Goal: Task Accomplishment & Management: Use online tool/utility

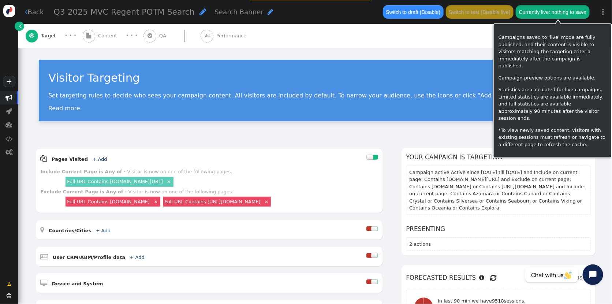
click at [562, 14] on button "Currently live: nothing to save" at bounding box center [552, 11] width 74 height 13
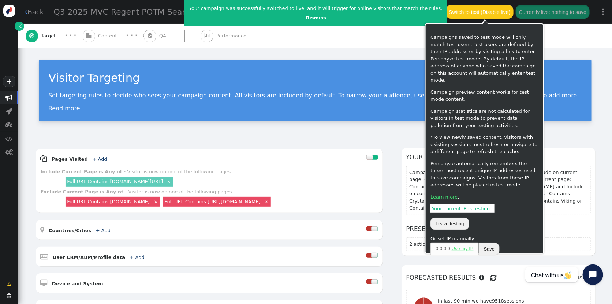
click at [489, 10] on button "Switch to test (Disable live)" at bounding box center [480, 11] width 68 height 13
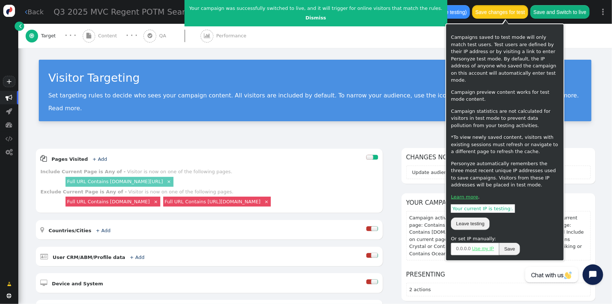
click at [513, 14] on button "Save changes for test" at bounding box center [500, 11] width 56 height 13
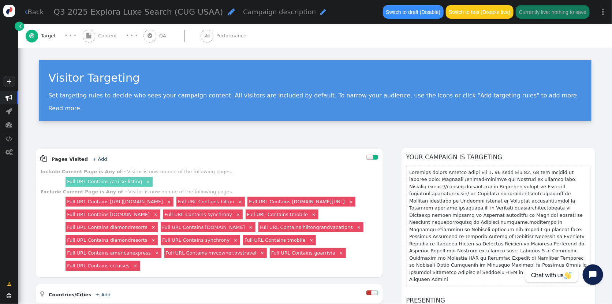
click at [108, 34] on span "Content" at bounding box center [109, 35] width 22 height 7
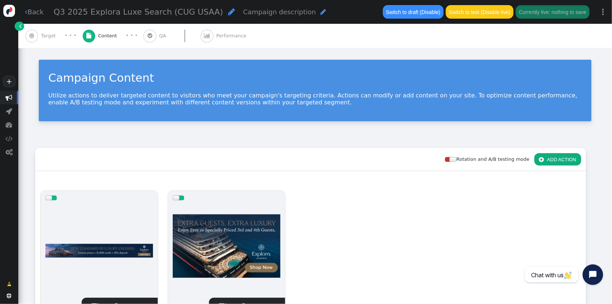
click at [555, 155] on button " ADD ACTION" at bounding box center [557, 159] width 47 height 12
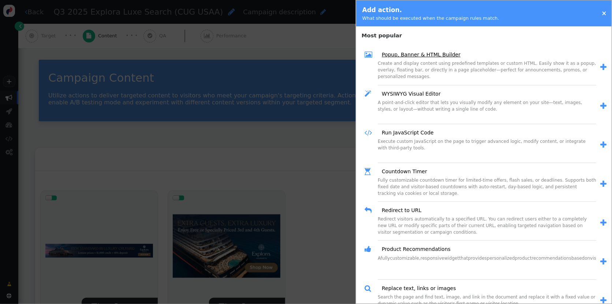
click at [433, 57] on link "Popup, Banner & HTML Builder" at bounding box center [418, 55] width 84 height 8
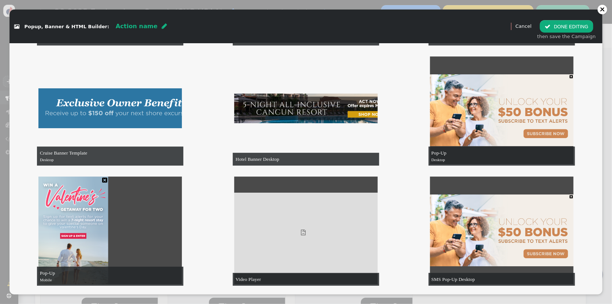
scroll to position [938, 0]
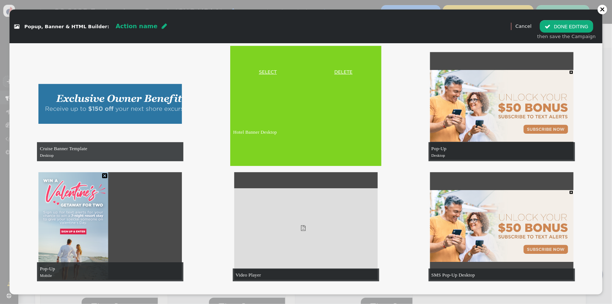
click at [270, 72] on link "SELECT" at bounding box center [268, 71] width 72 height 7
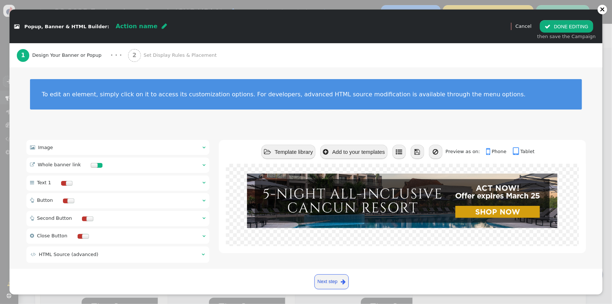
click at [162, 26] on span "" at bounding box center [164, 26] width 5 height 6
type input "Q3 Explora Lux Search Desktop CUG & USAA"
click at [204, 147] on span "" at bounding box center [204, 147] width 3 height 5
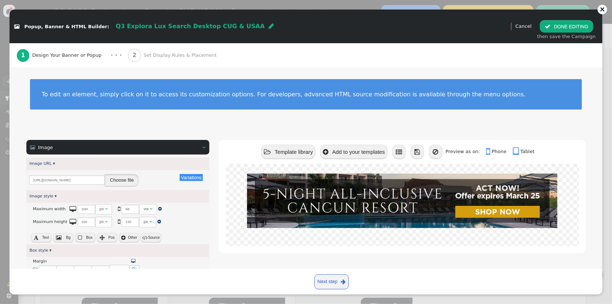
click at [120, 180] on button "Choose file" at bounding box center [122, 180] width 34 height 12
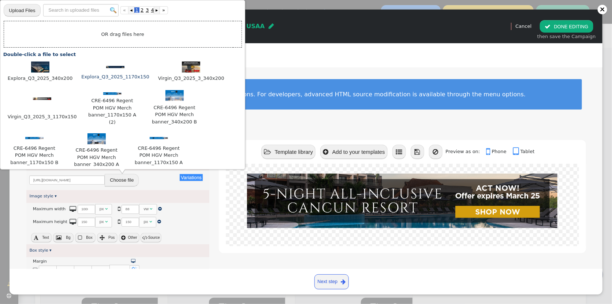
click at [112, 67] on img at bounding box center [115, 67] width 18 height 3
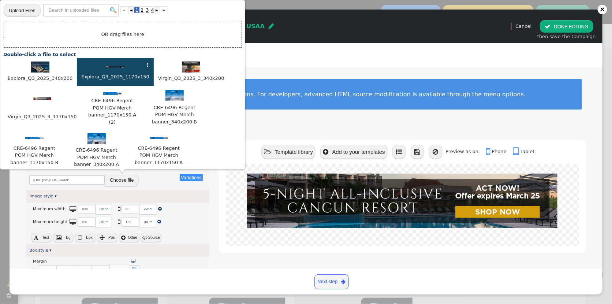
click at [112, 67] on img at bounding box center [115, 67] width 18 height 3
type input "https://cdn.personyze.com/upload/5748/03fb0dcbc4d36be0.jpeg"
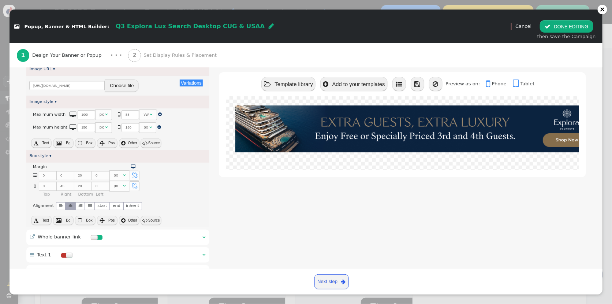
scroll to position [93, 0]
click at [153, 144] on button " Source" at bounding box center [150, 144] width 20 height 10
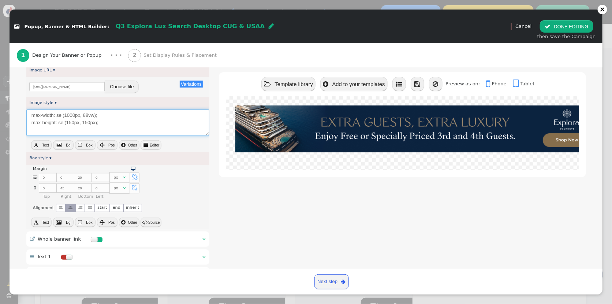
drag, startPoint x: 105, startPoint y: 125, endPoint x: -15, endPoint y: 102, distance: 122.1
click at [0, 102] on html "+  Campaigns  Realtime Visitors  Dashboard  Tracker Settings  Settings  …" at bounding box center [306, 152] width 612 height 304
paste textarea "width: 100%; height: 100%; object-fit: contain; margin-top: 0; margin-right: au…"
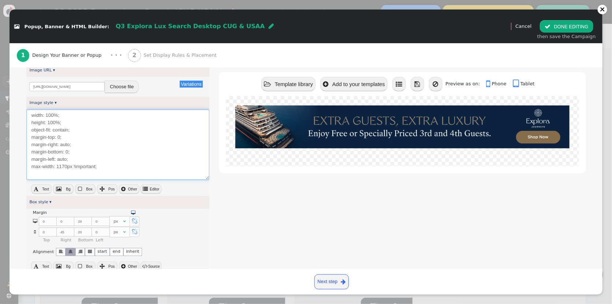
type textarea "width: 100%; height: 100%; object-fit: contain; margin-top: 0; margin-right: au…"
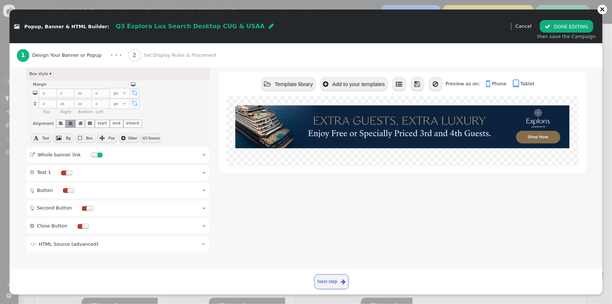
scroll to position [218, 0]
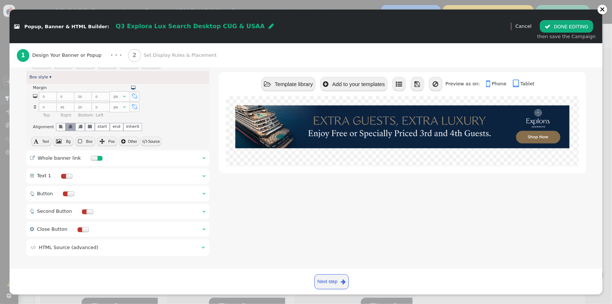
click at [153, 139] on button " Source" at bounding box center [150, 141] width 20 height 10
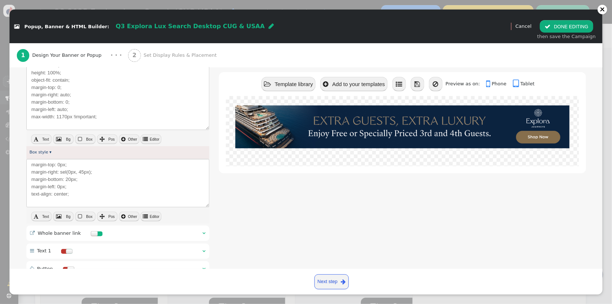
scroll to position [144, 0]
click at [48, 153] on link "Box style ▾" at bounding box center [40, 151] width 22 height 5
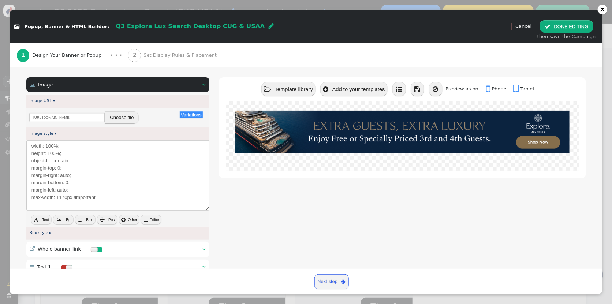
scroll to position [43, 0]
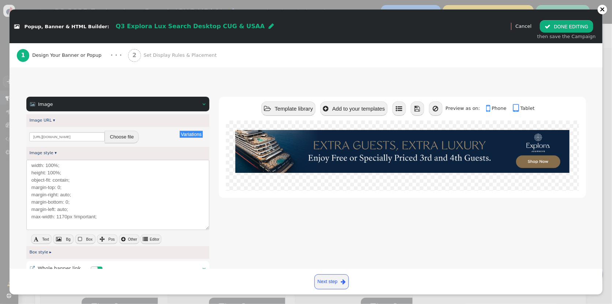
click at [206, 105] on div " Image  " at bounding box center [117, 104] width 183 height 15
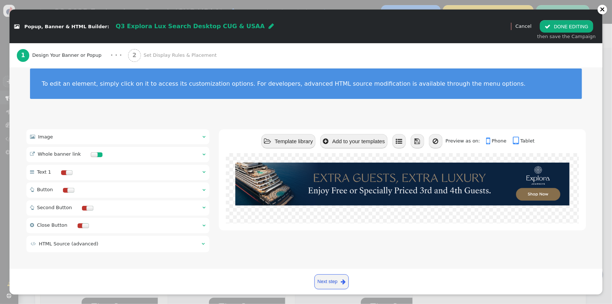
scroll to position [11, 0]
click at [205, 155] on span "" at bounding box center [204, 154] width 3 height 5
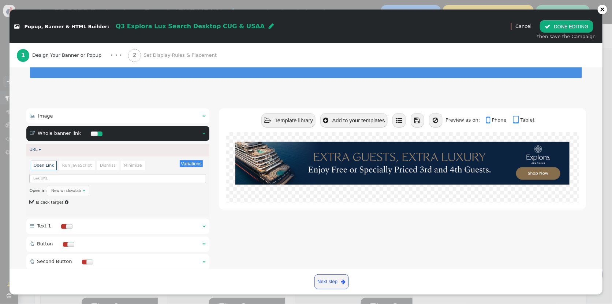
scroll to position [43, 0]
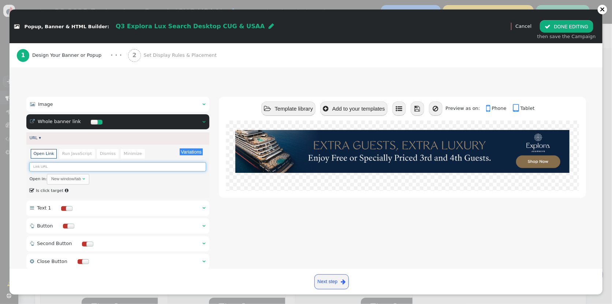
click at [40, 165] on input "text" at bounding box center [117, 166] width 177 height 9
paste input "https://${ut_domain}/go_to?page=ExploraSearch"
type input "https://${ut_domain}/go_to?page=ExploraSearch"
click at [195, 152] on button "Variations" at bounding box center [191, 151] width 23 height 7
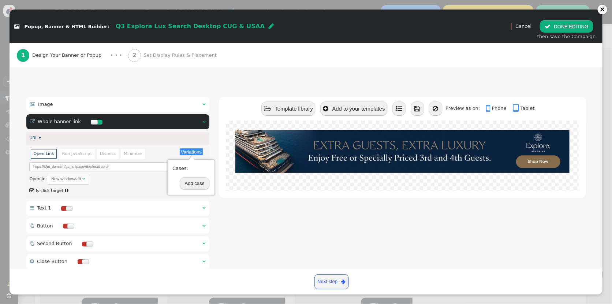
click at [198, 184] on button "Add case" at bounding box center [195, 183] width 30 height 12
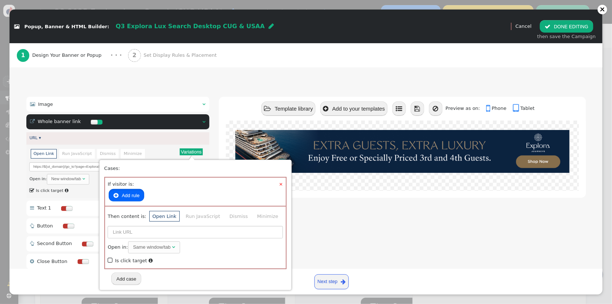
click at [120, 192] on button " Add rule" at bounding box center [126, 195] width 35 height 12
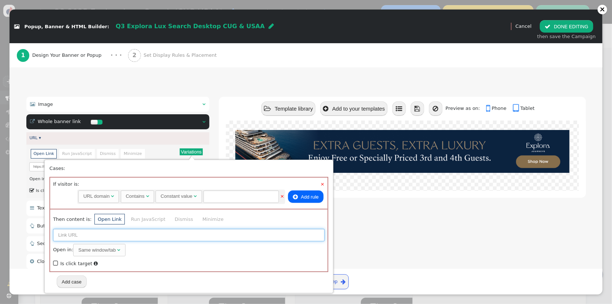
click at [132, 235] on input "text" at bounding box center [188, 235] width 271 height 12
paste input "https://neamb.lifestylecollection.com/go_to?page=ExploraSearch"
type input "https://neamb.lifestylecollection.com/go_to?page=ExploraSearch"
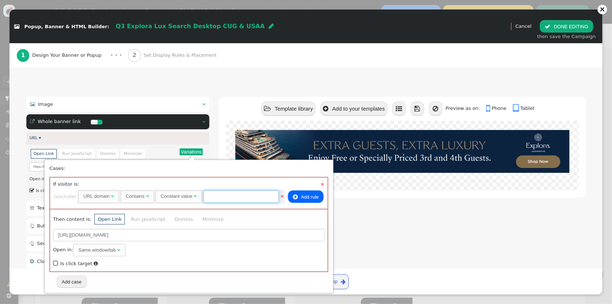
click at [240, 191] on input "text" at bounding box center [240, 196] width 75 height 12
click at [111, 195] on div "URL domain" at bounding box center [97, 195] width 28 height 7
type input "166"
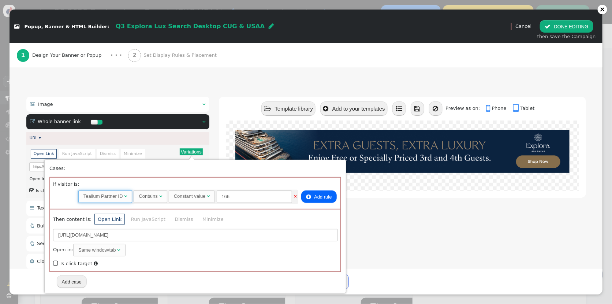
scroll to position [0, 0]
click at [55, 262] on span "" at bounding box center [56, 263] width 6 height 9
click at [82, 282] on button "Add case" at bounding box center [72, 281] width 30 height 12
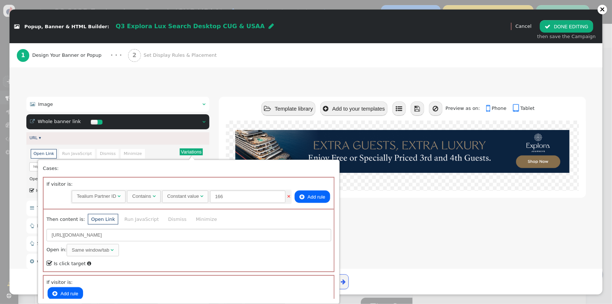
scroll to position [83, 0]
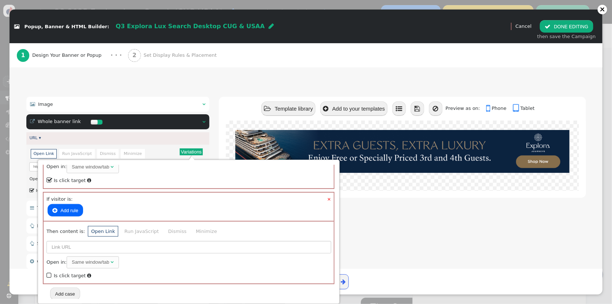
click at [66, 204] on button " Add rule" at bounding box center [65, 210] width 35 height 12
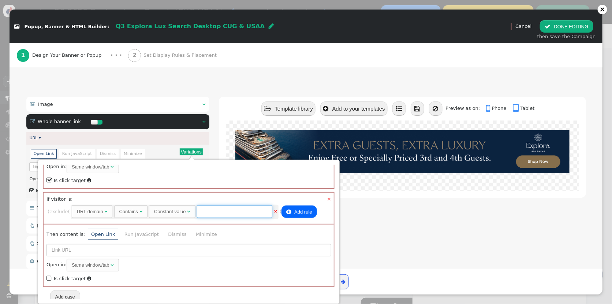
click at [244, 212] on input "text" at bounding box center [234, 211] width 75 height 12
paste input "travel.redweek.com"
type input "travel.redweek.com"
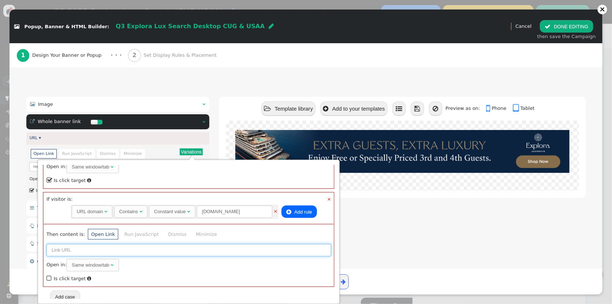
click at [59, 248] on input "text" at bounding box center [188, 250] width 285 height 12
paste input "https://travel.redweek.com/go_to?page=ExploraSearch"
type input "https://travel.redweek.com/go_to?page=ExploraSearch"
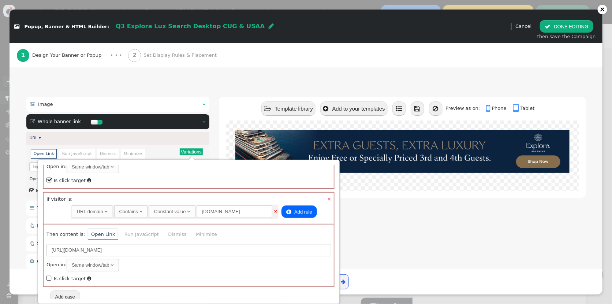
click at [48, 278] on span "" at bounding box center [49, 278] width 6 height 9
click at [77, 296] on button "Add case" at bounding box center [65, 296] width 30 height 12
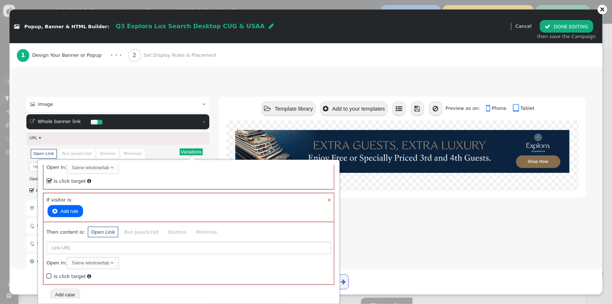
click at [71, 209] on button " Add rule" at bounding box center [65, 211] width 35 height 12
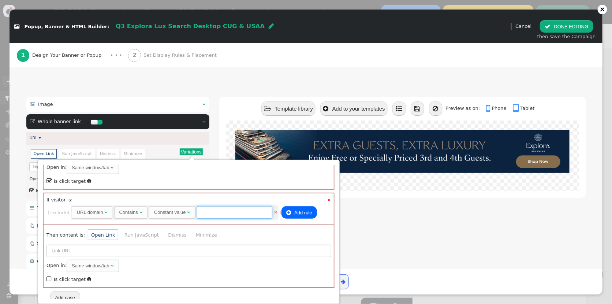
click at [241, 211] on input "text" at bounding box center [234, 212] width 75 height 12
paste input "membertravelprivileges"
type input "membertravelprivileges"
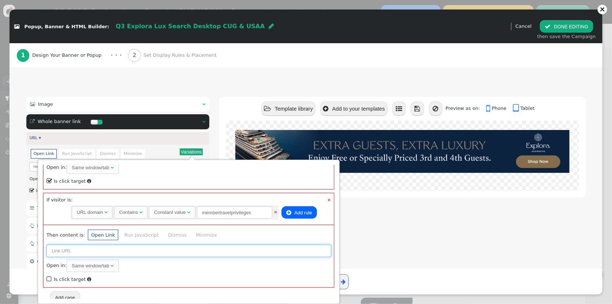
click at [104, 248] on input "text" at bounding box center [188, 250] width 285 height 12
paste input "https://membertravelprivileges.com/go_to?page=ExploraSearch"
type input "https://membertravelprivileges.com/go_to?page=ExploraSearch"
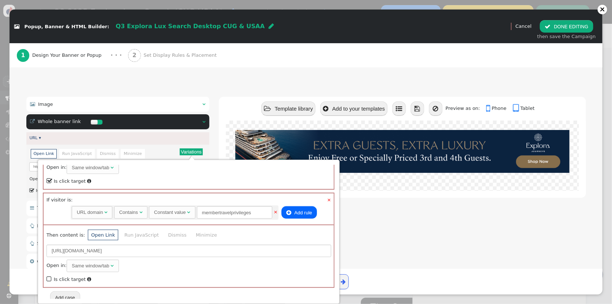
click at [48, 278] on span "" at bounding box center [49, 278] width 6 height 9
click at [70, 291] on button "Add case" at bounding box center [65, 297] width 30 height 12
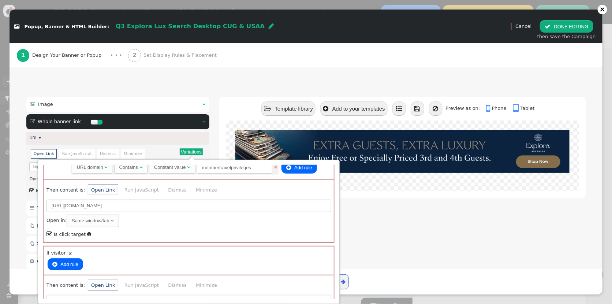
scroll to position [278, 0]
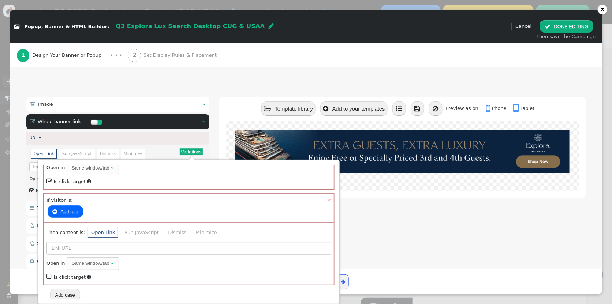
click at [72, 206] on button " Add rule" at bounding box center [65, 211] width 35 height 12
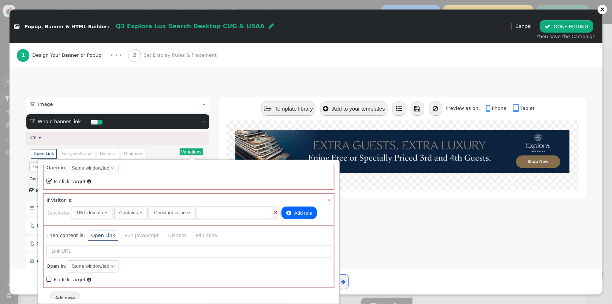
click at [105, 211] on div "URL domain" at bounding box center [91, 212] width 28 height 7
click at [242, 207] on input "text" at bounding box center [247, 212] width 75 height 12
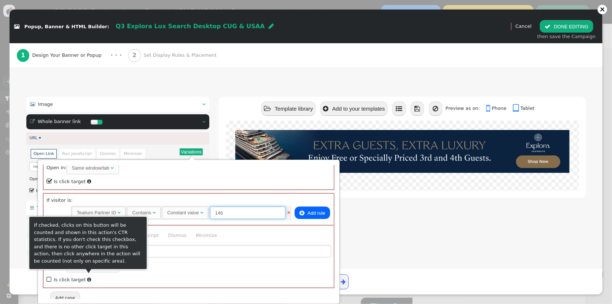
type input "146"
click at [58, 248] on div "If checked, clicks on this button will be counted and shown in this action's CT…" at bounding box center [88, 242] width 108 height 43
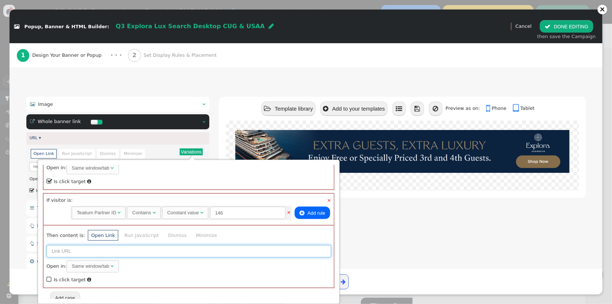
click at [168, 246] on input "text" at bounding box center [188, 251] width 285 height 12
click at [153, 248] on input "text" at bounding box center [188, 251] width 285 height 12
paste input "https://membertravelprivileges.com/go_to?page=ExploraSearch"
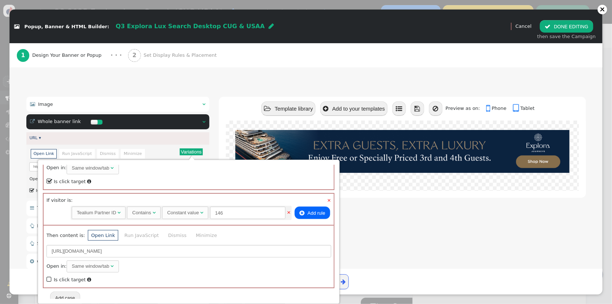
click at [50, 275] on span "" at bounding box center [49, 279] width 6 height 9
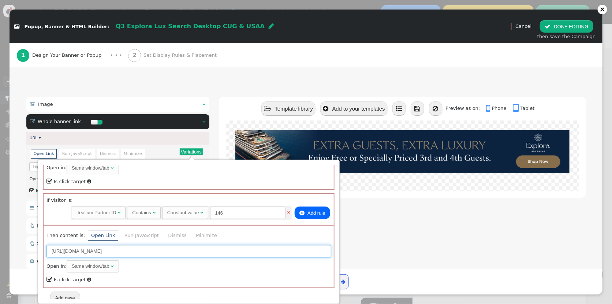
drag, startPoint x: 198, startPoint y: 248, endPoint x: -63, endPoint y: 230, distance: 261.8
click at [0, 230] on html "+  Campaigns  Realtime Visitors  Dashboard  Tracker Settings  Settings  …" at bounding box center [306, 152] width 612 height 304
paste input "travel.directbuy"
type input "https://travel.directbuy.com/go_to?page=ExploraSearch"
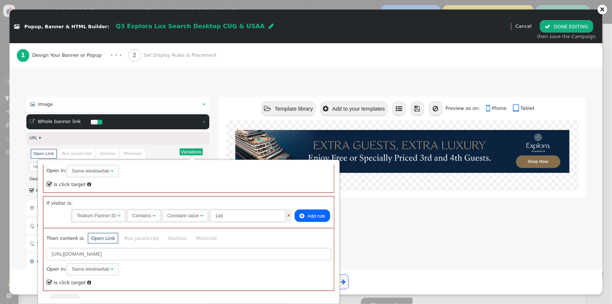
click at [69, 294] on button "Add case" at bounding box center [65, 300] width 30 height 12
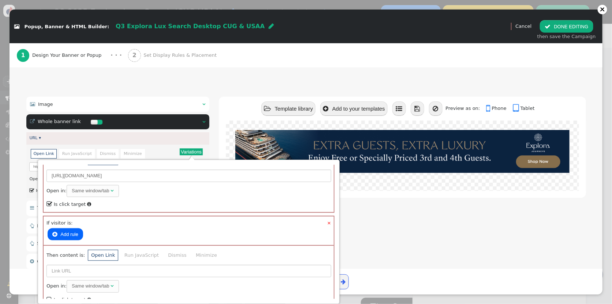
scroll to position [355, 0]
click at [70, 227] on button " Add rule" at bounding box center [65, 232] width 35 height 12
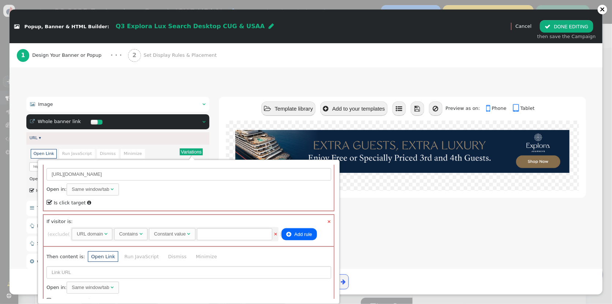
click at [103, 232] on div "URL domain" at bounding box center [90, 233] width 26 height 7
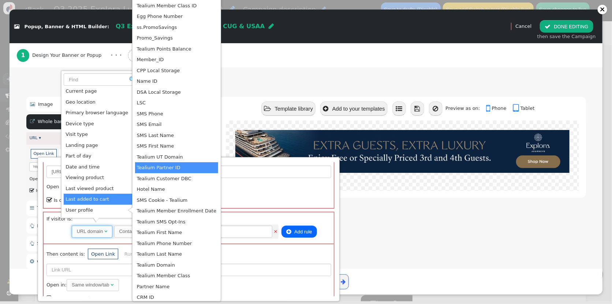
scroll to position [0, 0]
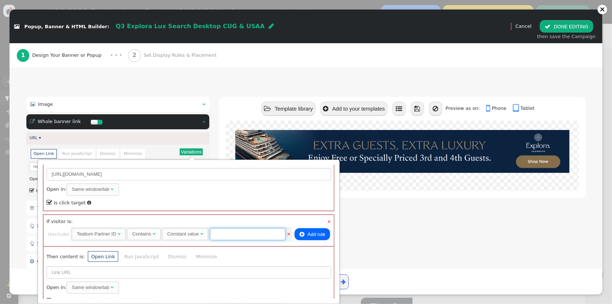
drag, startPoint x: 261, startPoint y: 233, endPoint x: 262, endPoint y: 229, distance: 3.8
click at [261, 232] on input "text" at bounding box center [247, 234] width 75 height 12
type input "295"
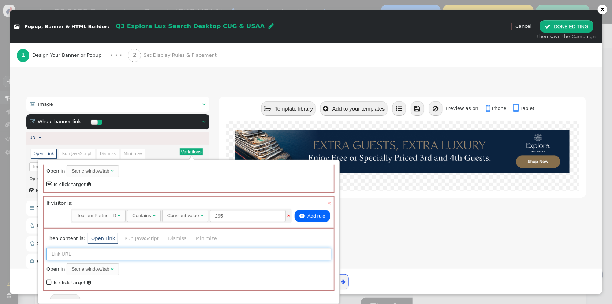
click at [74, 251] on input "text" at bounding box center [188, 254] width 285 height 12
paste input "https://travel.touchofmodern.com/go_to?page=ExploraSearch"
type input "https://travel.touchofmodern.com/go_to?page=ExploraSearch"
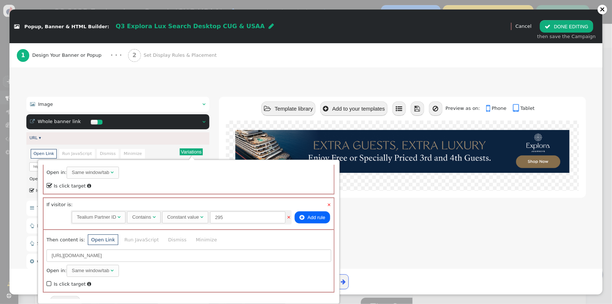
click at [50, 279] on span "" at bounding box center [49, 283] width 6 height 9
click at [392, 224] on div " Template library  Add to your templates    Preview as on:  Phone  Tablet" at bounding box center [402, 194] width 367 height 194
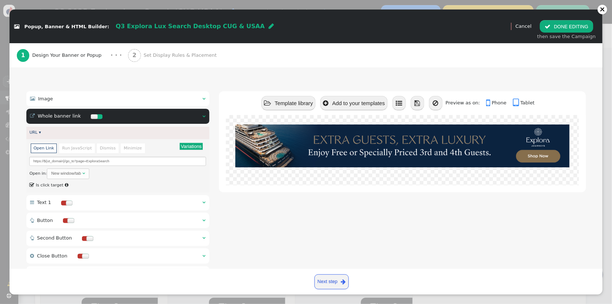
scroll to position [0, 0]
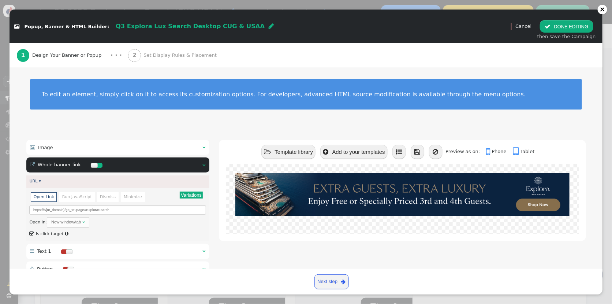
click at [276, 243] on div " Template library  Add to your templates    Preview as on:  Phone  Tablet" at bounding box center [402, 237] width 367 height 194
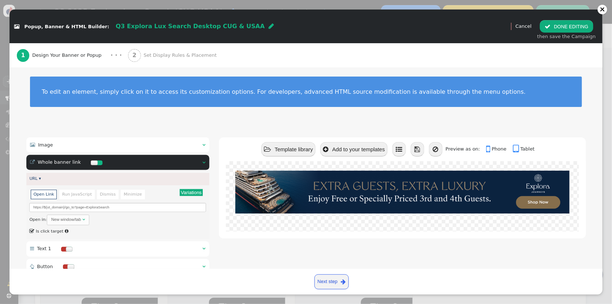
click at [171, 54] on span "Set Display Rules & Placement" at bounding box center [181, 55] width 76 height 7
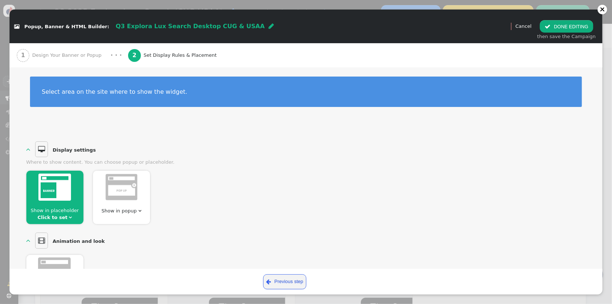
click at [66, 216] on span "Show in placeholder Click to set " at bounding box center [54, 214] width 57 height 14
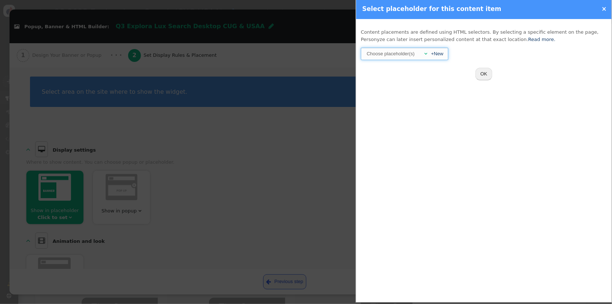
click at [424, 52] on span "" at bounding box center [425, 53] width 3 height 5
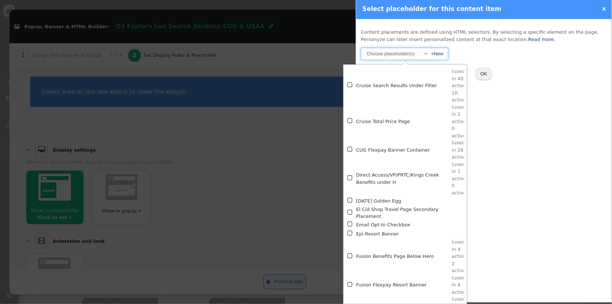
scroll to position [1318, 0]
click at [350, 83] on span "" at bounding box center [350, 83] width 6 height 9
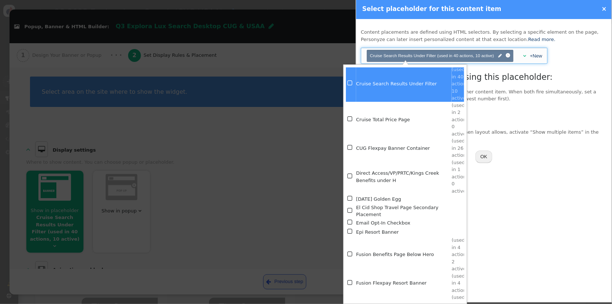
click at [544, 124] on div "Cruise Search Results Under Filter Position: Top Bottom" at bounding box center [484, 115] width 246 height 17
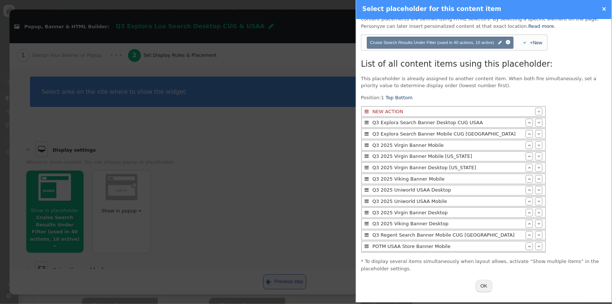
scroll to position [13, 0]
click at [482, 288] on button "OK" at bounding box center [483, 286] width 17 height 12
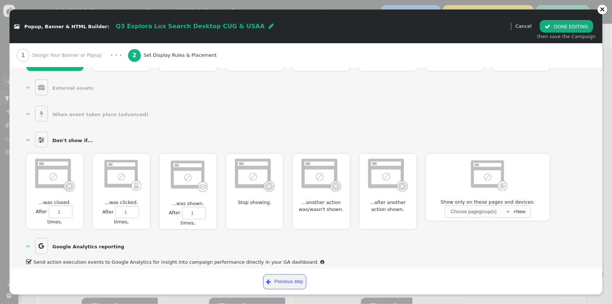
scroll to position [377, 0]
click at [508, 209] on span "" at bounding box center [507, 211] width 3 height 5
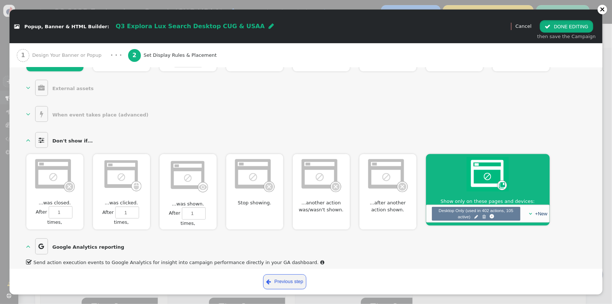
click at [557, 24] on button " DONE EDITING" at bounding box center [566, 26] width 53 height 12
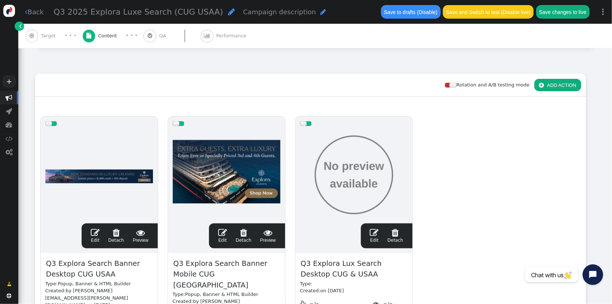
scroll to position [77, 0]
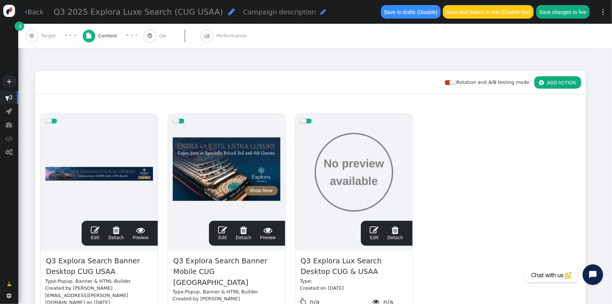
click at [566, 81] on button " ADD ACTION" at bounding box center [557, 82] width 47 height 12
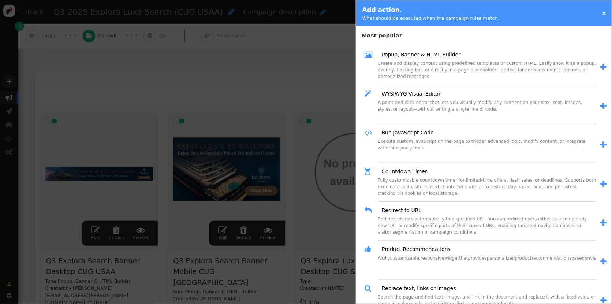
click at [419, 59] on div " Popup, Banner & HTML Builder" at bounding box center [480, 54] width 232 height 11
click at [419, 55] on link "Popup, Banner & HTML Builder" at bounding box center [418, 55] width 84 height 8
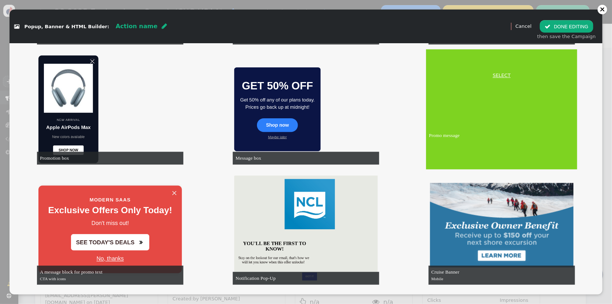
scroll to position [707, 0]
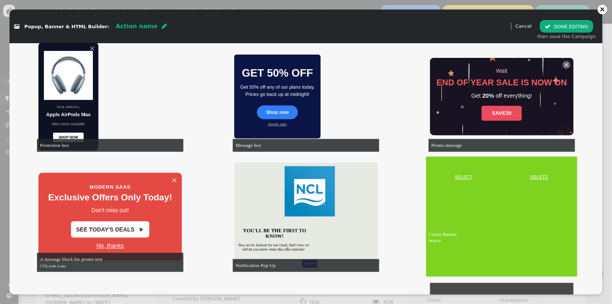
click at [470, 177] on link "SELECT" at bounding box center [463, 176] width 72 height 7
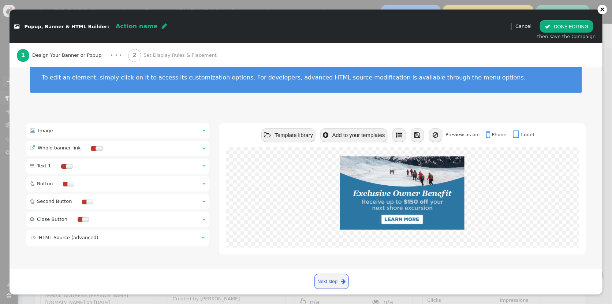
scroll to position [0, 0]
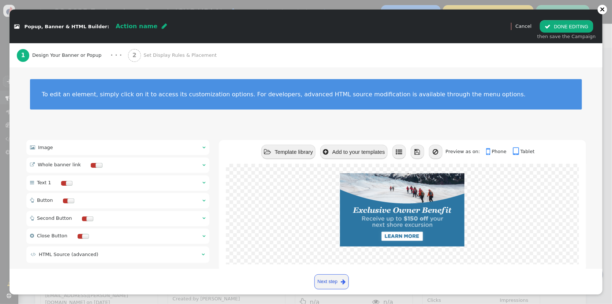
click at [203, 146] on span "" at bounding box center [204, 147] width 3 height 5
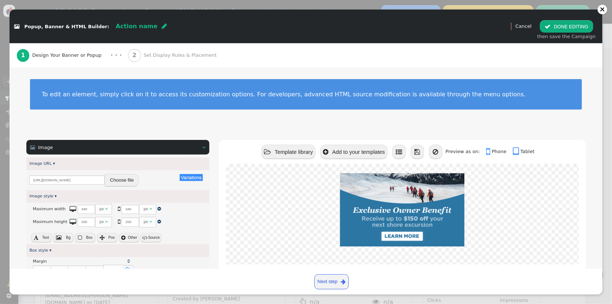
click at [124, 178] on button "Choose file" at bounding box center [122, 180] width 34 height 12
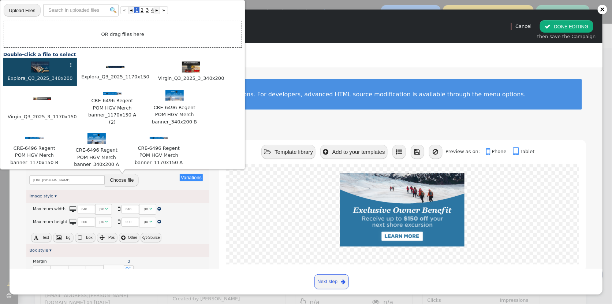
click at [39, 68] on img at bounding box center [40, 66] width 18 height 11
type input "https://cdn.personyze.com/upload/5748/37a0ba13edf67c1b.jpeg"
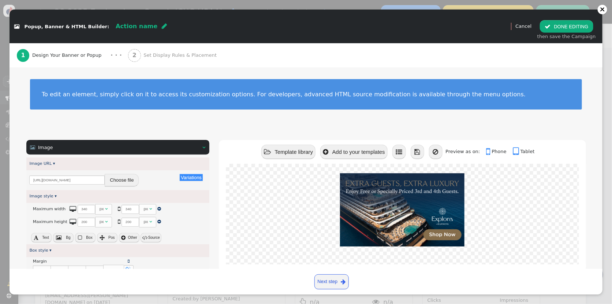
click at [154, 235] on button " Source" at bounding box center [150, 238] width 20 height 10
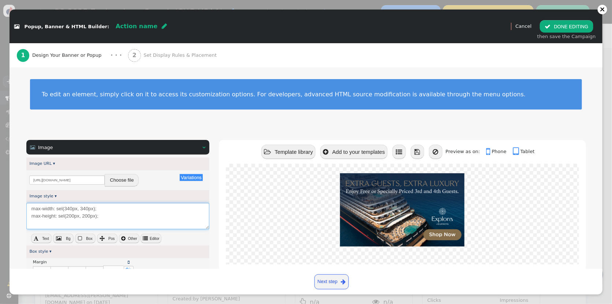
drag, startPoint x: 112, startPoint y: 220, endPoint x: -47, endPoint y: 198, distance: 160.6
click at [0, 198] on html "+  Campaigns  Realtime Visitors  Dashboard  Tracker Settings  Settings  …" at bounding box center [306, 152] width 612 height 304
paste textarea
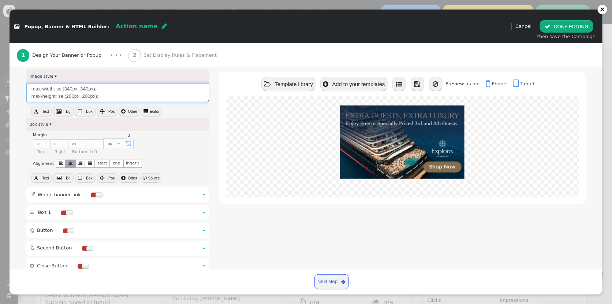
scroll to position [119, 0]
type textarea "max-width: sel(340px, 340px); max-height: sel(200px, 200px);"
click at [205, 193] on span "" at bounding box center [204, 195] width 3 height 5
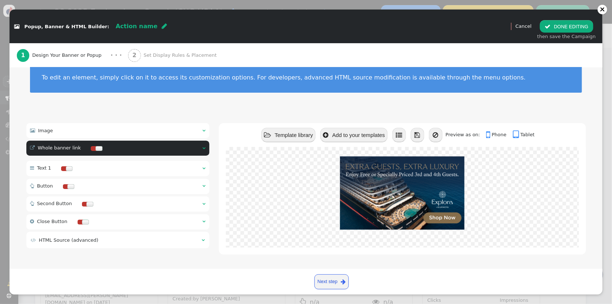
click at [97, 147] on div at bounding box center [98, 148] width 7 height 5
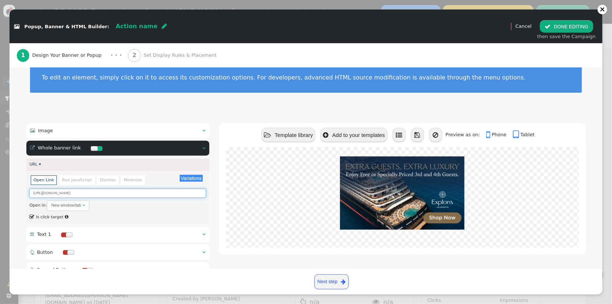
drag, startPoint x: -4, startPoint y: 191, endPoint x: -77, endPoint y: 188, distance: 72.5
click at [0, 188] on html "+  Campaigns  Realtime Visitors  Dashboard  Tracker Settings  Settings  …" at bounding box center [306, 152] width 612 height 304
paste input "${ut_domain}/go_to?page=ExploraSearch"
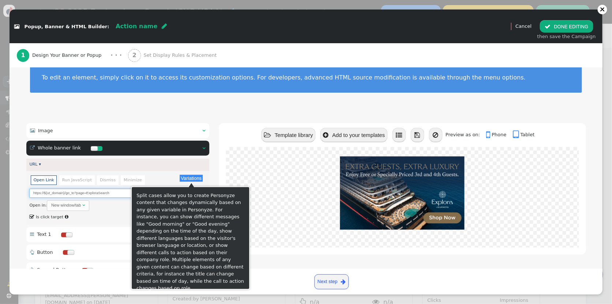
type input "https://${ut_domain}/go_to?page=ExploraSearch"
click at [191, 177] on button "Variations" at bounding box center [191, 177] width 23 height 7
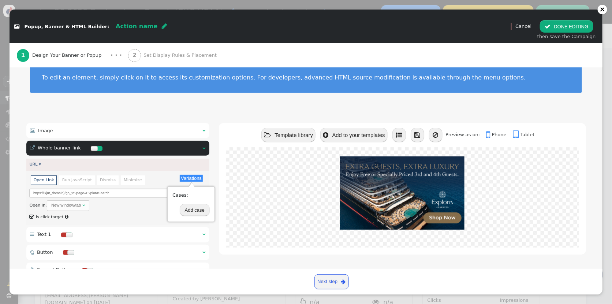
click at [191, 210] on button "Add case" at bounding box center [195, 210] width 30 height 12
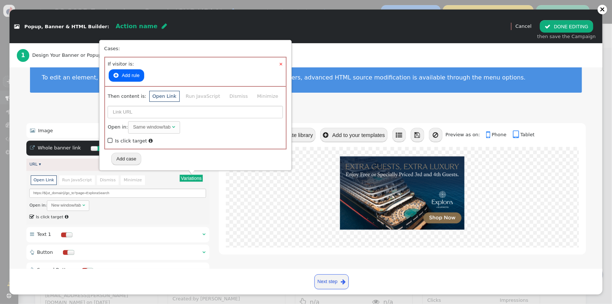
click at [131, 76] on button " Add rule" at bounding box center [126, 75] width 35 height 12
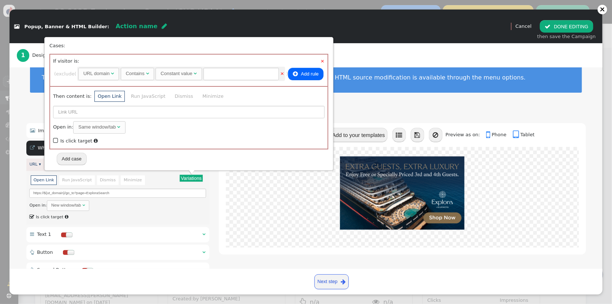
click at [110, 73] on div "URL domain" at bounding box center [96, 73] width 26 height 7
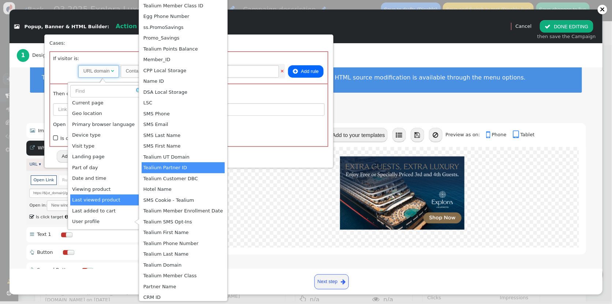
scroll to position [0, 0]
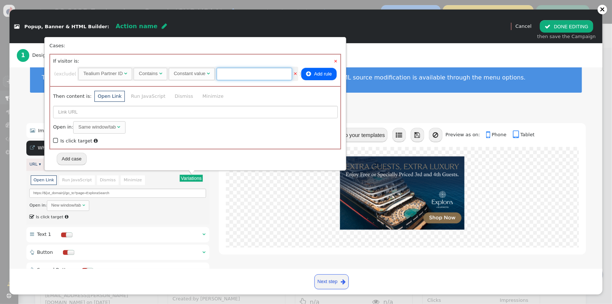
click at [232, 78] on input "text" at bounding box center [254, 74] width 75 height 12
type input "166"
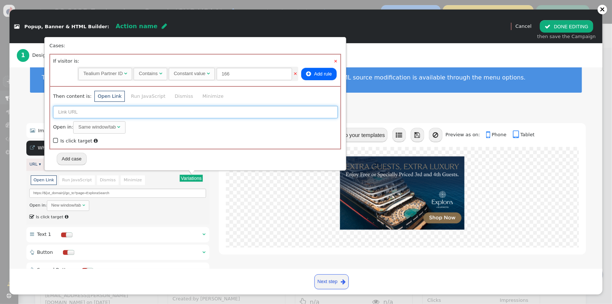
click at [75, 111] on input "text" at bounding box center [195, 112] width 285 height 12
click at [72, 113] on input "text" at bounding box center [195, 112] width 285 height 12
paste input "https://neamb.lifestylecollection.com/go_to?page=ExploraSearch"
type input "https://neamb.lifestylecollection.com/go_to?page=ExploraSearch"
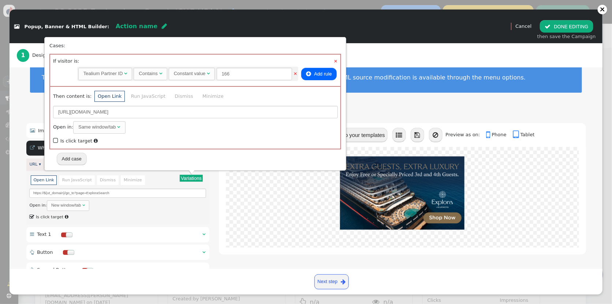
click at [53, 138] on div "Then content is: Open Link Run JavaScript Dismiss Minimize https://neamb.lifest…" at bounding box center [195, 117] width 290 height 63
click at [55, 140] on span "" at bounding box center [56, 140] width 6 height 9
click at [74, 155] on button "Add case" at bounding box center [72, 159] width 30 height 12
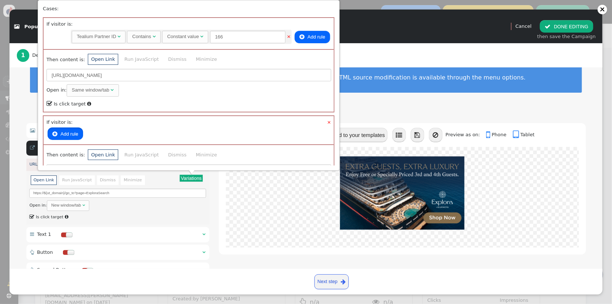
click at [67, 132] on button " Add rule" at bounding box center [65, 133] width 35 height 12
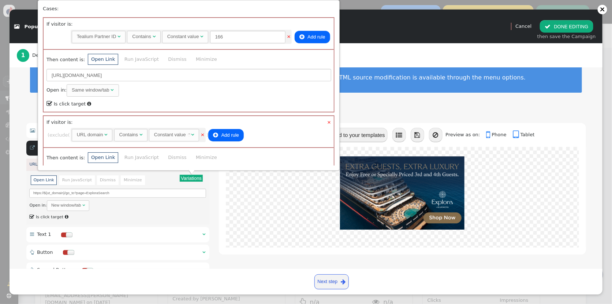
scroll to position [60, 0]
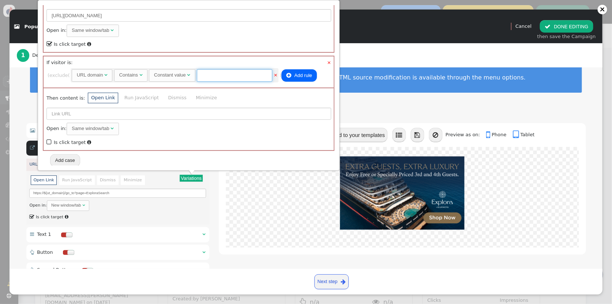
click at [243, 75] on input "text" at bounding box center [234, 75] width 75 height 12
paste input "travel.redweek.com"
type input "travel.redweek.com"
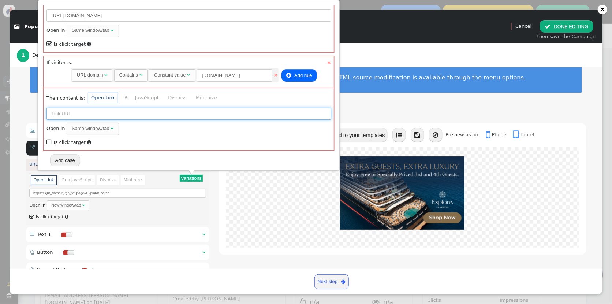
click at [127, 112] on input "text" at bounding box center [188, 114] width 285 height 12
paste input "https://travel.redweek.com/go_to?page=ExploraSearch"
type input "https://travel.redweek.com/go_to?page=ExploraSearch"
click at [49, 141] on span "" at bounding box center [49, 142] width 6 height 9
click at [63, 158] on button "Add case" at bounding box center [65, 160] width 30 height 12
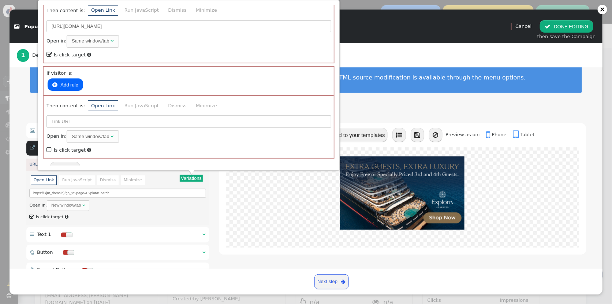
scroll to position [154, 0]
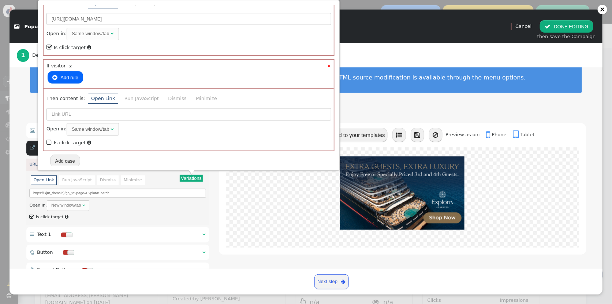
click at [59, 74] on button " Add rule" at bounding box center [65, 77] width 35 height 12
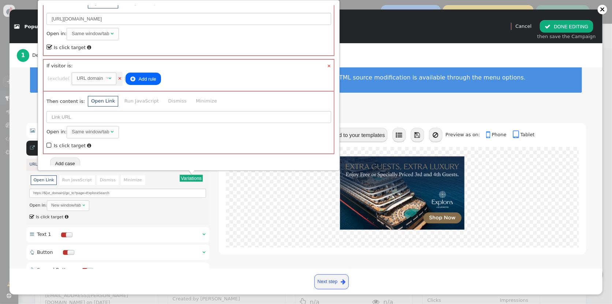
click at [59, 74] on span "AND OR XOR AND  ( exclude ( m   URL domain  × )  Add rule m " at bounding box center [189, 79] width 282 height 16
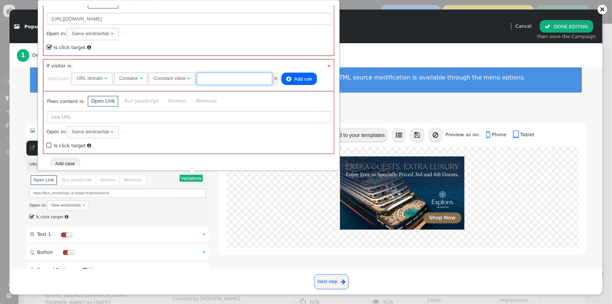
click at [221, 76] on input "text" at bounding box center [234, 78] width 75 height 12
paste input "membertravelprivileges"
type input "membertravelprivileges"
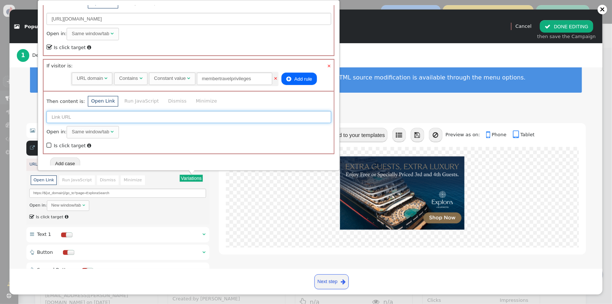
click at [66, 111] on input "text" at bounding box center [188, 117] width 285 height 12
paste input "https://membertravelprivileges.com/go_to?page=ExploraSearch"
type input "https://membertravelprivileges.com/go_to?page=ExploraSearch"
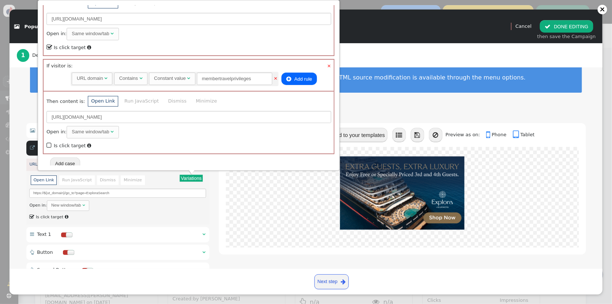
click at [49, 141] on span "" at bounding box center [49, 145] width 6 height 9
click at [70, 157] on button "Add case" at bounding box center [65, 163] width 30 height 12
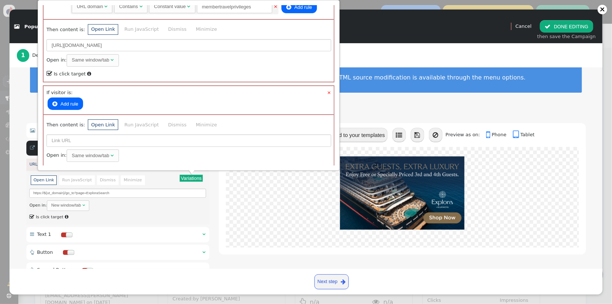
click at [76, 100] on button " Add rule" at bounding box center [65, 103] width 35 height 12
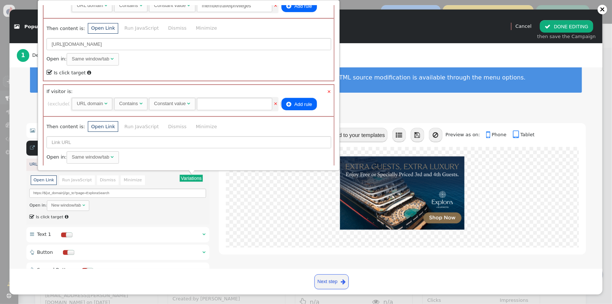
click at [97, 103] on div "URL domain" at bounding box center [90, 103] width 26 height 7
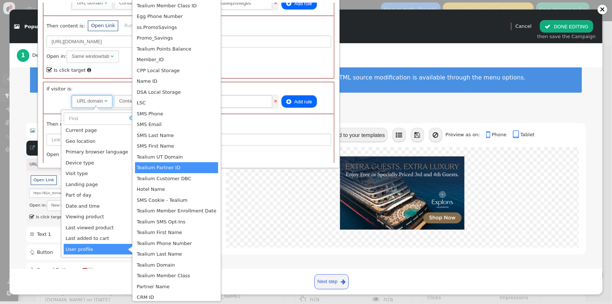
scroll to position [0, 0]
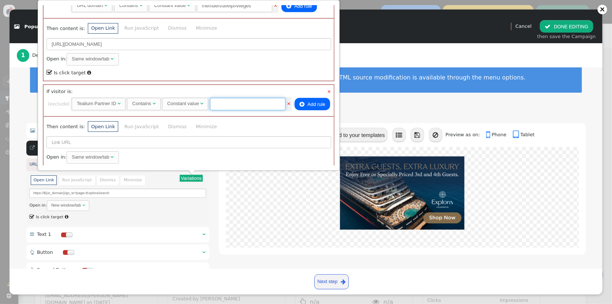
click at [241, 99] on input "text" at bounding box center [247, 104] width 75 height 12
type input "146"
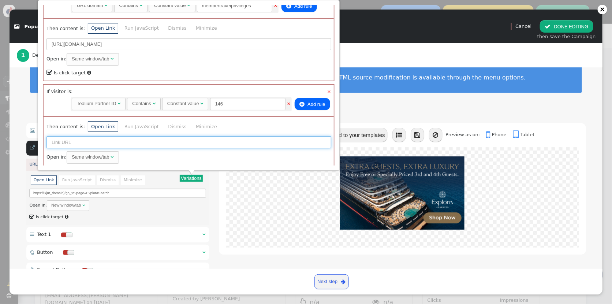
click at [113, 140] on input "text" at bounding box center [188, 142] width 285 height 12
paste input "https://travel.directbuy.com/go_to?page=ExploraSearch"
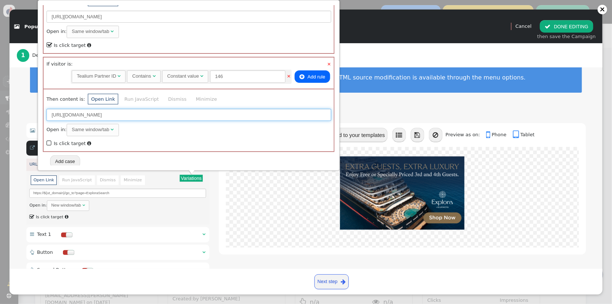
type input "https://travel.directbuy.com/go_to?page=ExploraSearch"
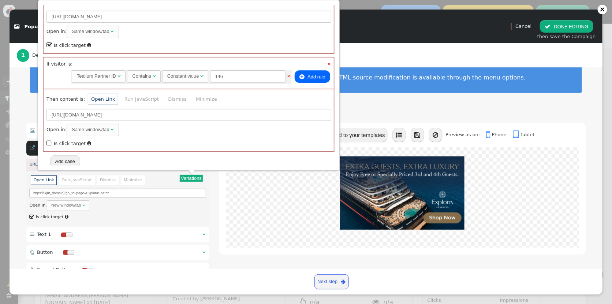
click at [49, 141] on span "" at bounding box center [49, 143] width 6 height 9
click at [74, 158] on button "Add case" at bounding box center [65, 161] width 30 height 12
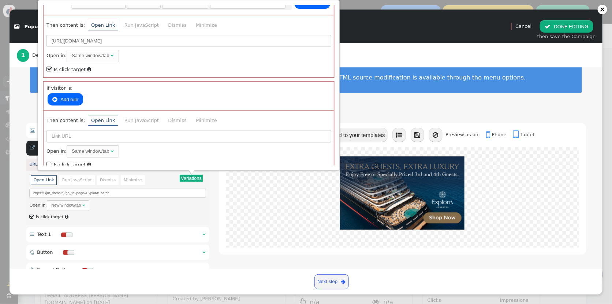
scroll to position [349, 0]
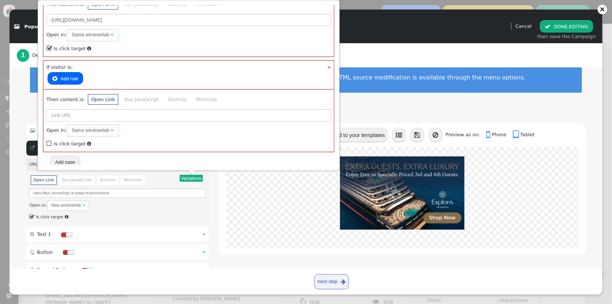
click at [70, 76] on button " Add rule" at bounding box center [65, 78] width 35 height 12
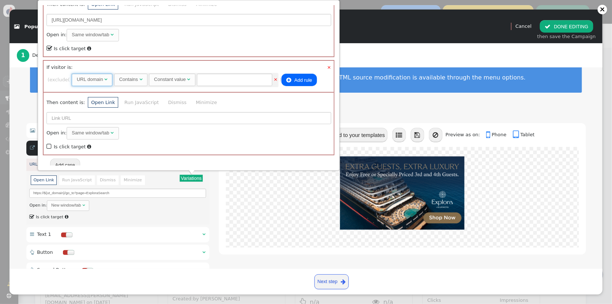
click at [107, 77] on span "" at bounding box center [105, 79] width 3 height 5
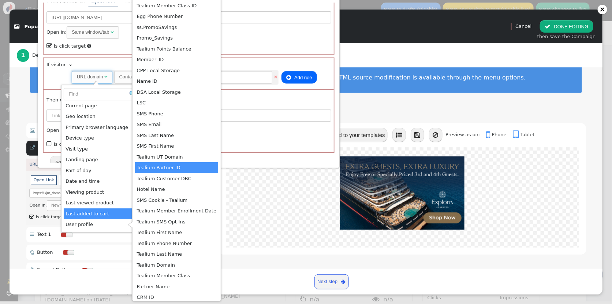
scroll to position [0, 0]
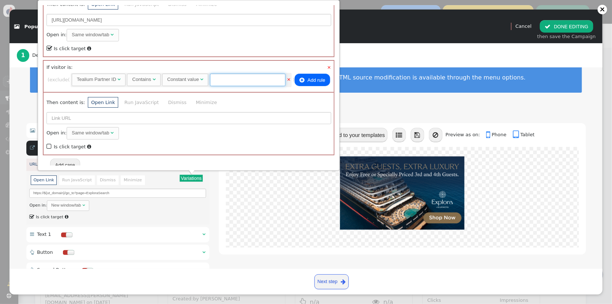
click at [257, 75] on input "text" at bounding box center [247, 80] width 75 height 12
type input "295"
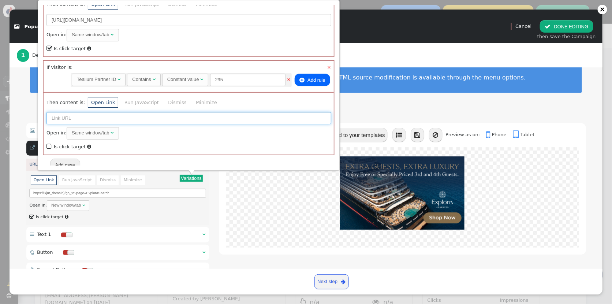
click at [65, 114] on input "text" at bounding box center [188, 118] width 285 height 12
paste input "https://travel.touchofmodern.com/go_to?page=ExploraSearch"
type input "https://travel.touchofmodern.com/go_to?page=ExploraSearch"
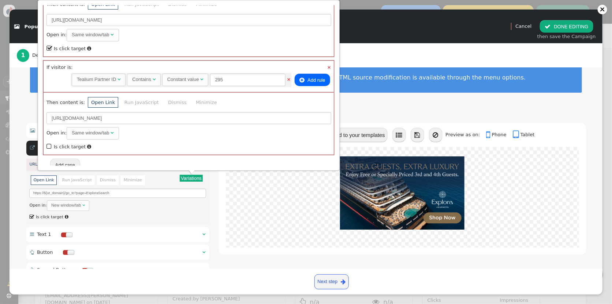
click at [48, 144] on span "" at bounding box center [49, 146] width 6 height 9
click at [222, 202] on div at bounding box center [402, 201] width 367 height 108
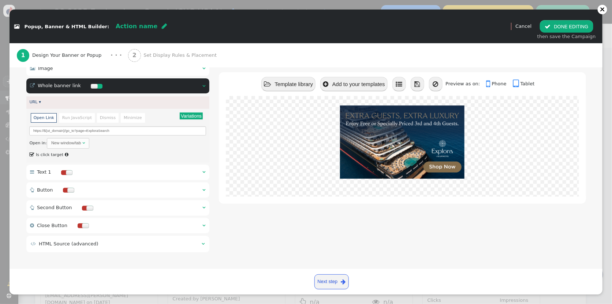
scroll to position [79, 0]
click at [158, 53] on span "Set Display Rules & Placement" at bounding box center [181, 55] width 76 height 7
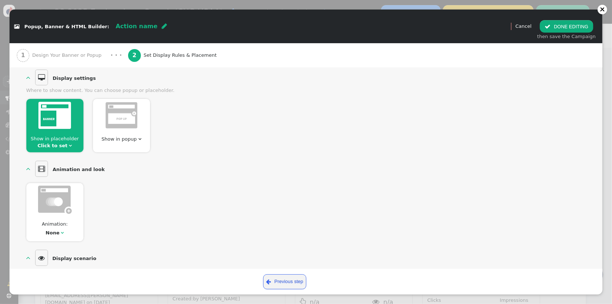
click at [69, 145] on span "" at bounding box center [70, 145] width 3 height 5
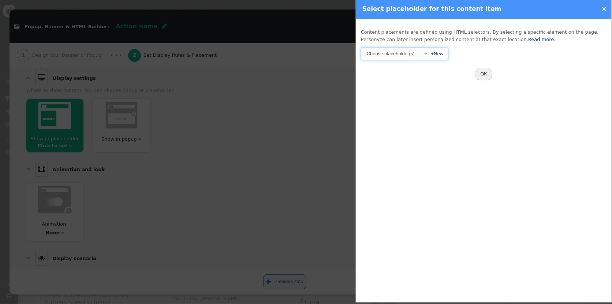
click at [424, 53] on div "" at bounding box center [423, 53] width 7 height 7
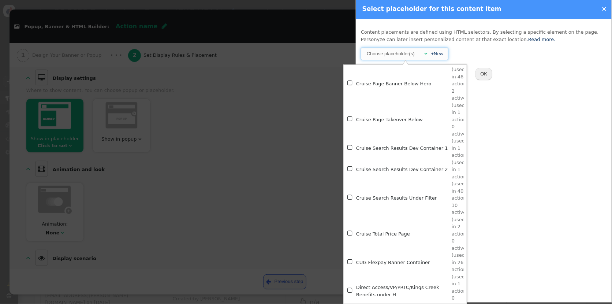
scroll to position [1197, 0]
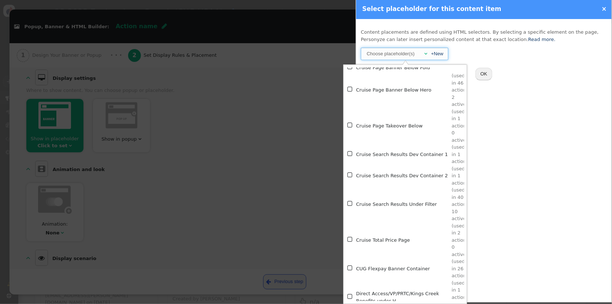
click at [352, 204] on span "" at bounding box center [350, 203] width 6 height 9
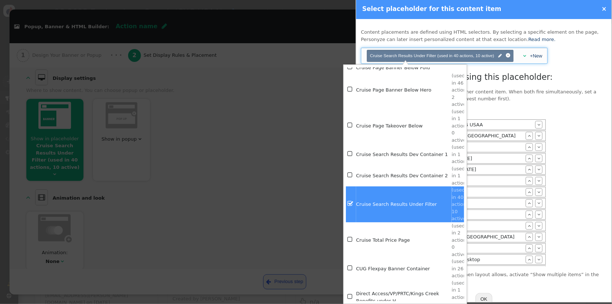
click at [535, 147] on div "" at bounding box center [538, 147] width 7 height 8
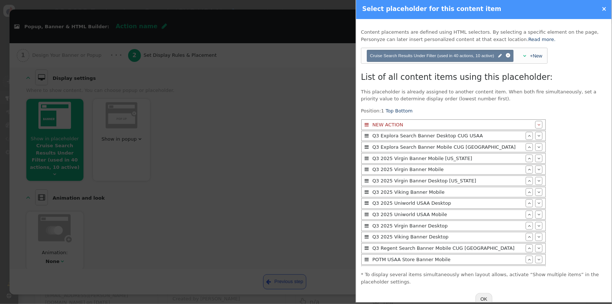
scroll to position [13, 0]
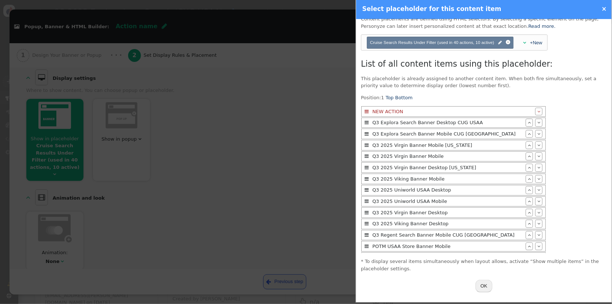
click at [480, 288] on button "OK" at bounding box center [483, 285] width 17 height 12
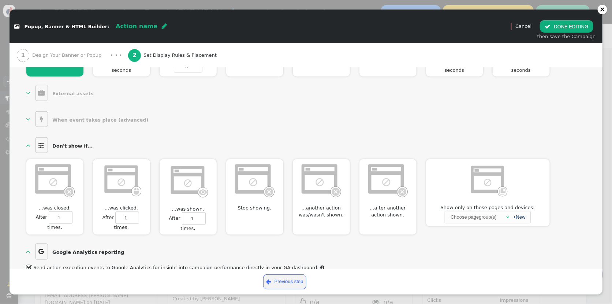
scroll to position [371, 0]
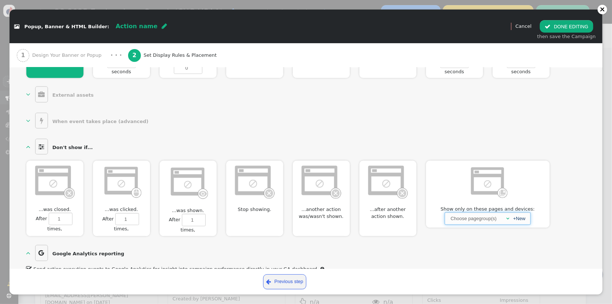
click at [508, 216] on span "" at bounding box center [507, 218] width 3 height 5
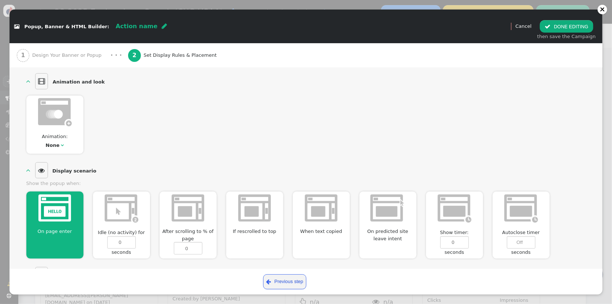
scroll to position [0, 0]
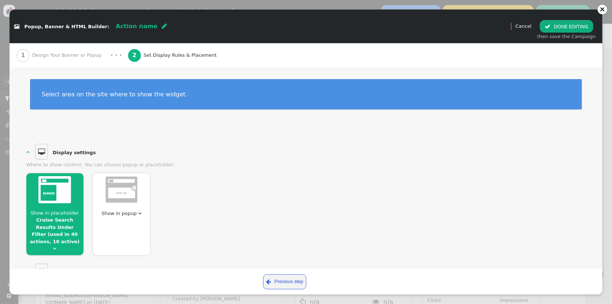
click at [120, 26] on span "Action name" at bounding box center [137, 26] width 42 height 7
type input "Q3 Explora Lux Search Mobile CUG USAA"
click at [565, 24] on button " DONE EDITING" at bounding box center [566, 26] width 53 height 12
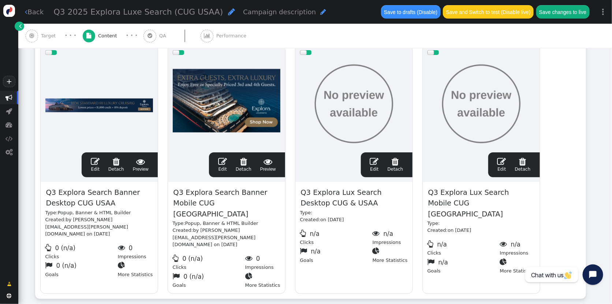
scroll to position [147, 0]
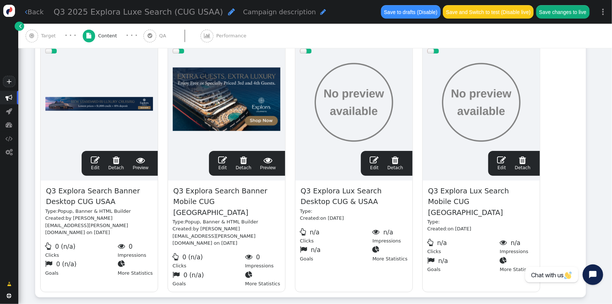
click at [449, 200] on span "Q3 Explora Lux Search Mobile CUG USAA" at bounding box center [481, 201] width 108 height 33
click at [445, 202] on span "Q3 Explora Lux Search Mobile CUG USAA" at bounding box center [481, 201] width 108 height 33
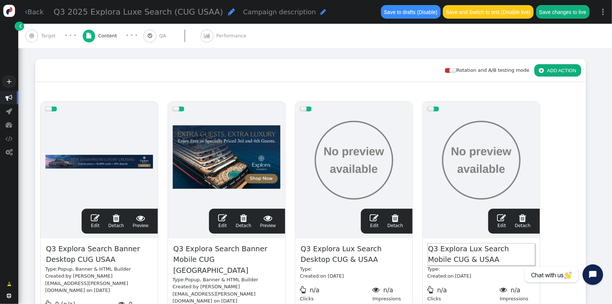
scroll to position [82, 0]
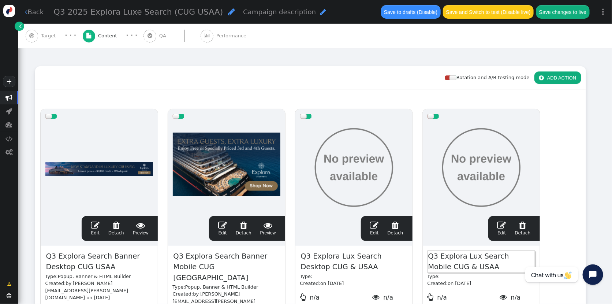
click at [181, 116] on div at bounding box center [181, 116] width 6 height 5
click at [51, 114] on div at bounding box center [48, 116] width 7 height 5
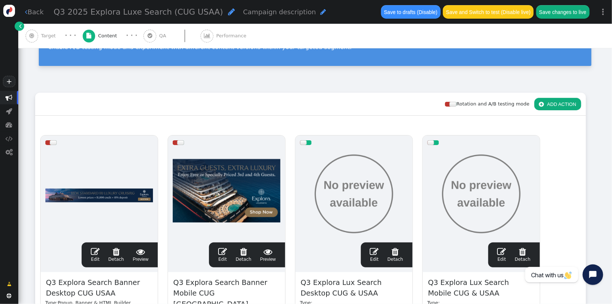
scroll to position [35, 0]
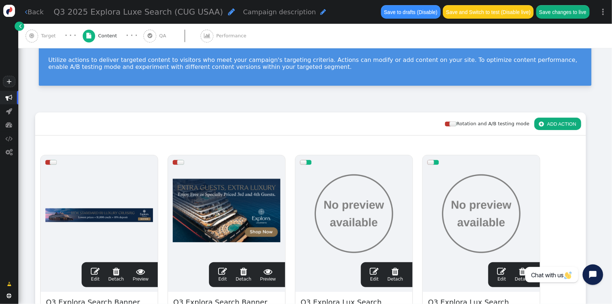
click at [60, 34] on div "· · ·" at bounding box center [71, 35] width 24 height 9
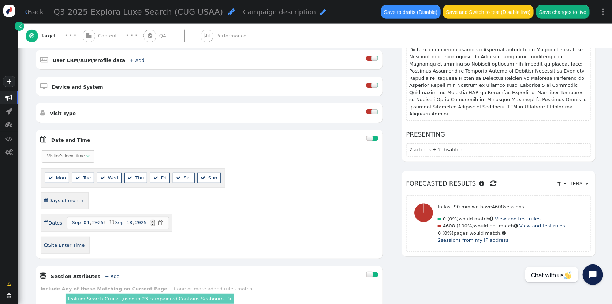
scroll to position [265, 0]
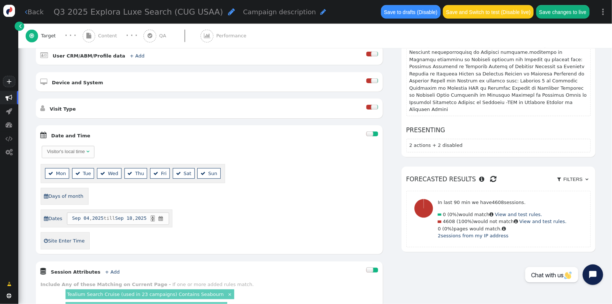
click at [369, 136] on div at bounding box center [369, 133] width 7 height 5
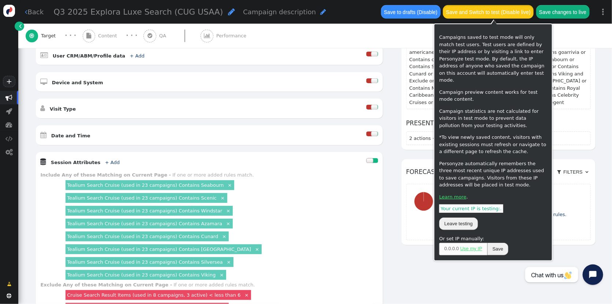
click at [481, 14] on button "Save and Switch to test (Disable live)" at bounding box center [488, 11] width 91 height 13
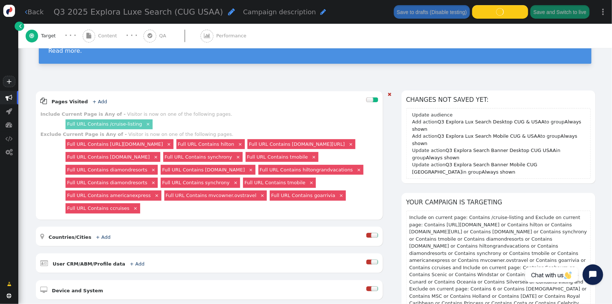
scroll to position [0, 0]
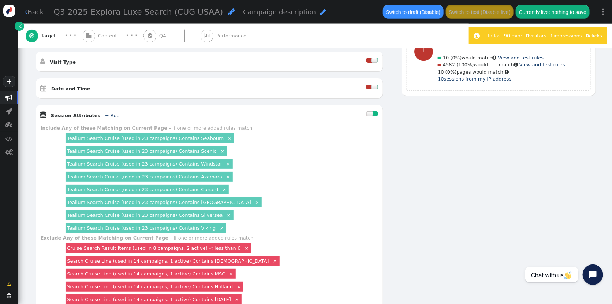
scroll to position [308, 0]
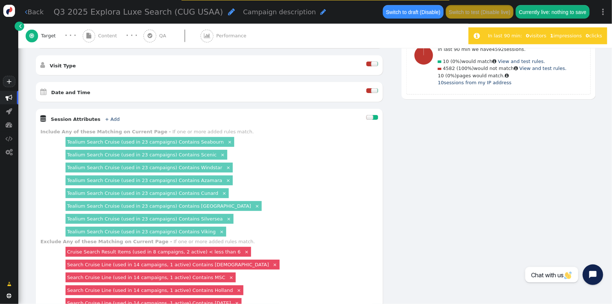
click at [368, 90] on div at bounding box center [369, 90] width 6 height 5
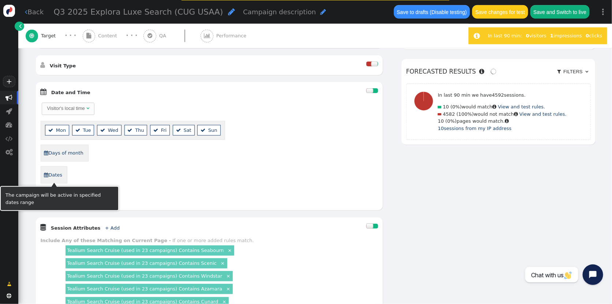
click at [51, 178] on link " Dates" at bounding box center [53, 175] width 19 height 12
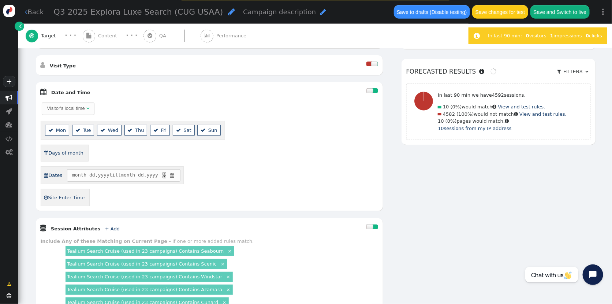
click at [175, 176] on span "" at bounding box center [172, 175] width 6 height 7
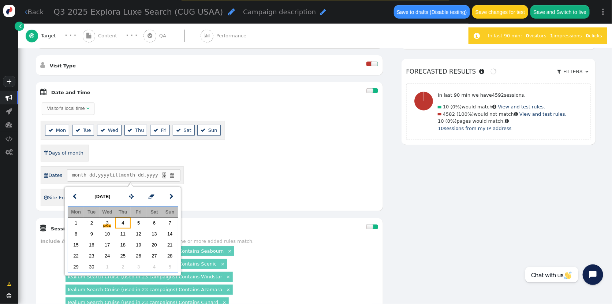
click at [125, 221] on td "4" at bounding box center [123, 222] width 16 height 11
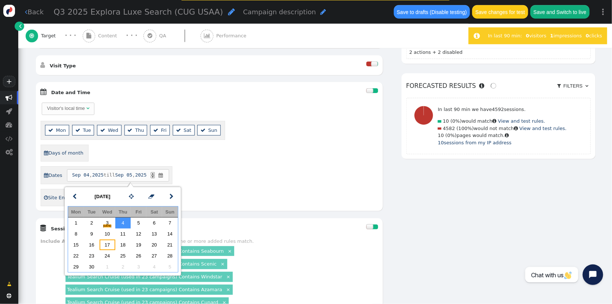
click at [102, 244] on td "17" at bounding box center [107, 244] width 16 height 11
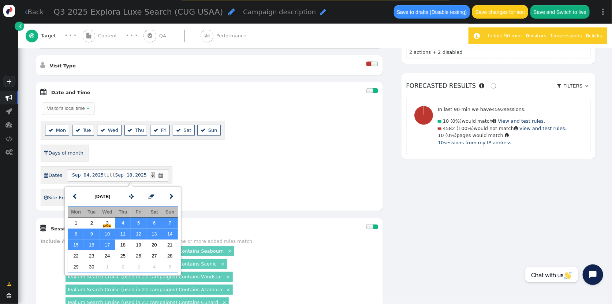
click at [447, 229] on div "AND OR XOR AND     Pages Visited + Add  Include Current Page is Any of - V…" at bounding box center [315, 186] width 560 height 695
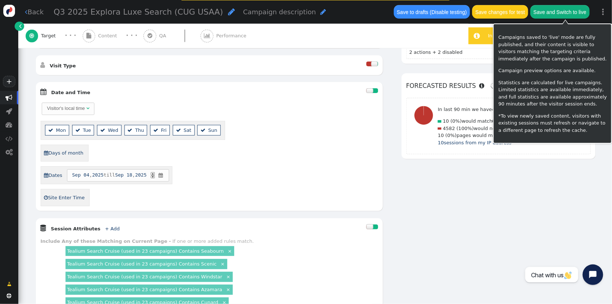
click at [563, 10] on button "Save and Switch to live" at bounding box center [559, 11] width 59 height 13
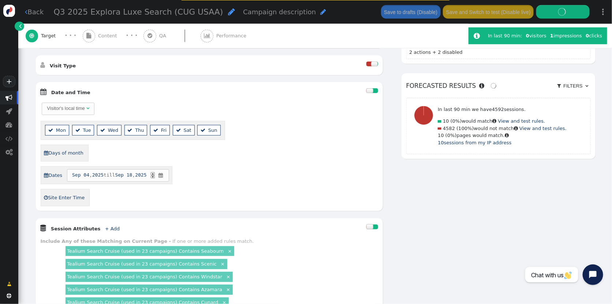
scroll to position [0, 0]
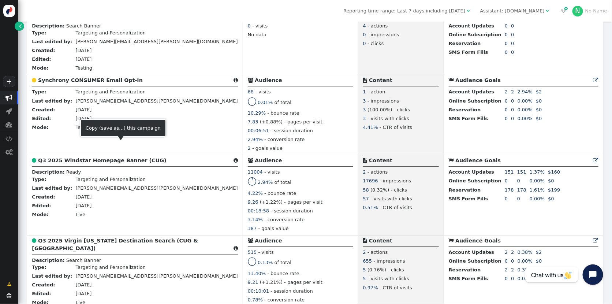
scroll to position [339, 0]
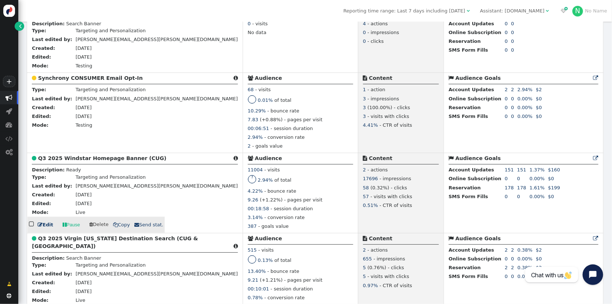
click at [109, 161] on b "Q3 2025 Windstar Homepage Banner (CUG)" at bounding box center [102, 158] width 128 height 6
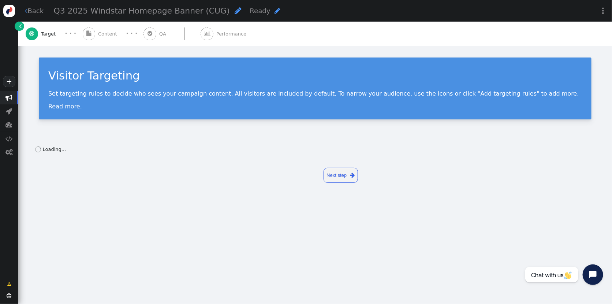
click at [96, 32] on div " Content" at bounding box center [101, 34] width 37 height 24
